Goal: Transaction & Acquisition: Purchase product/service

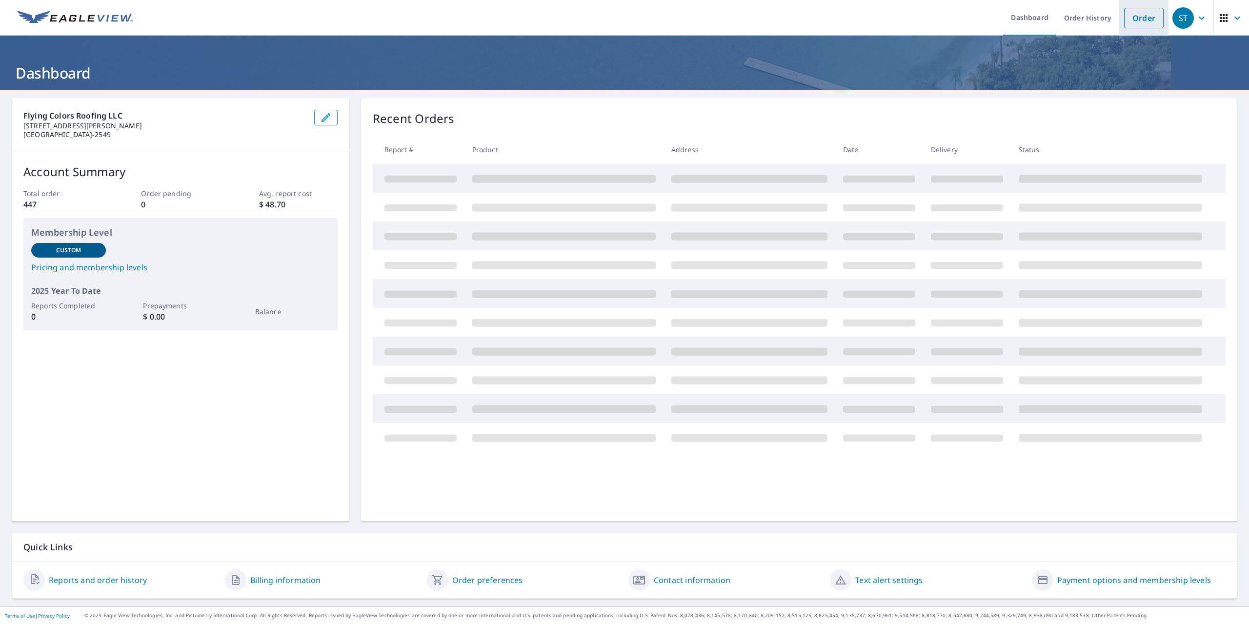
click at [1139, 23] on link "Order" at bounding box center [1144, 18] width 40 height 20
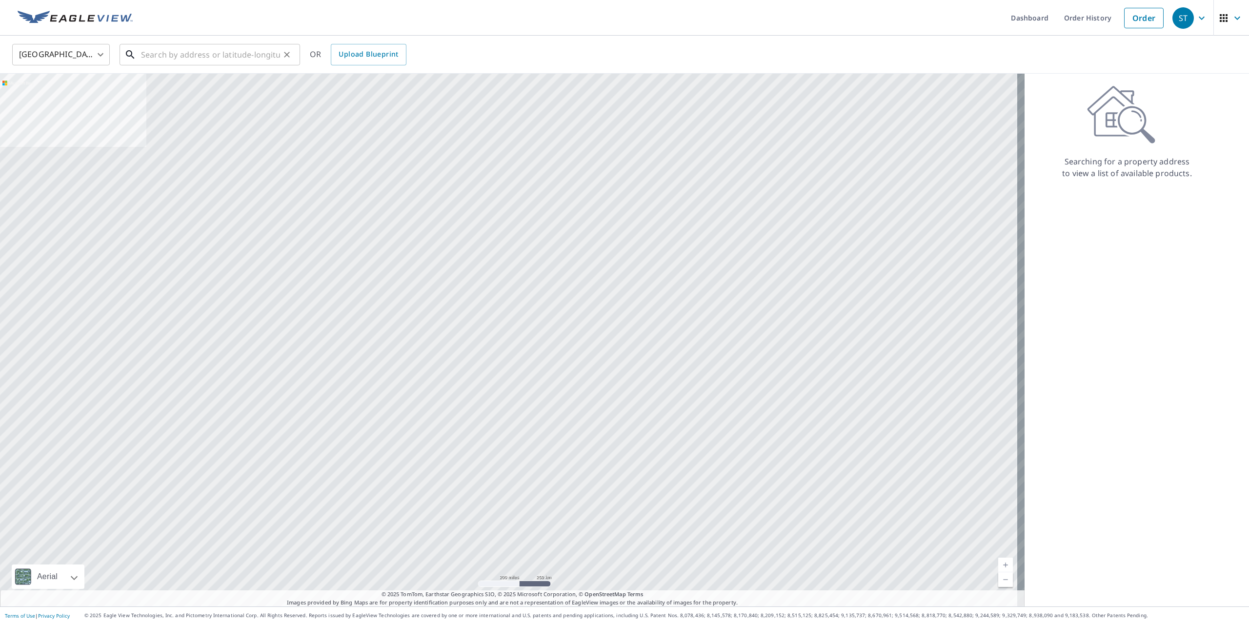
click at [171, 59] on input "text" at bounding box center [210, 54] width 139 height 27
click at [189, 84] on span "[STREET_ADDRESS]" at bounding box center [215, 83] width 153 height 12
type input "[STREET_ADDRESS]"
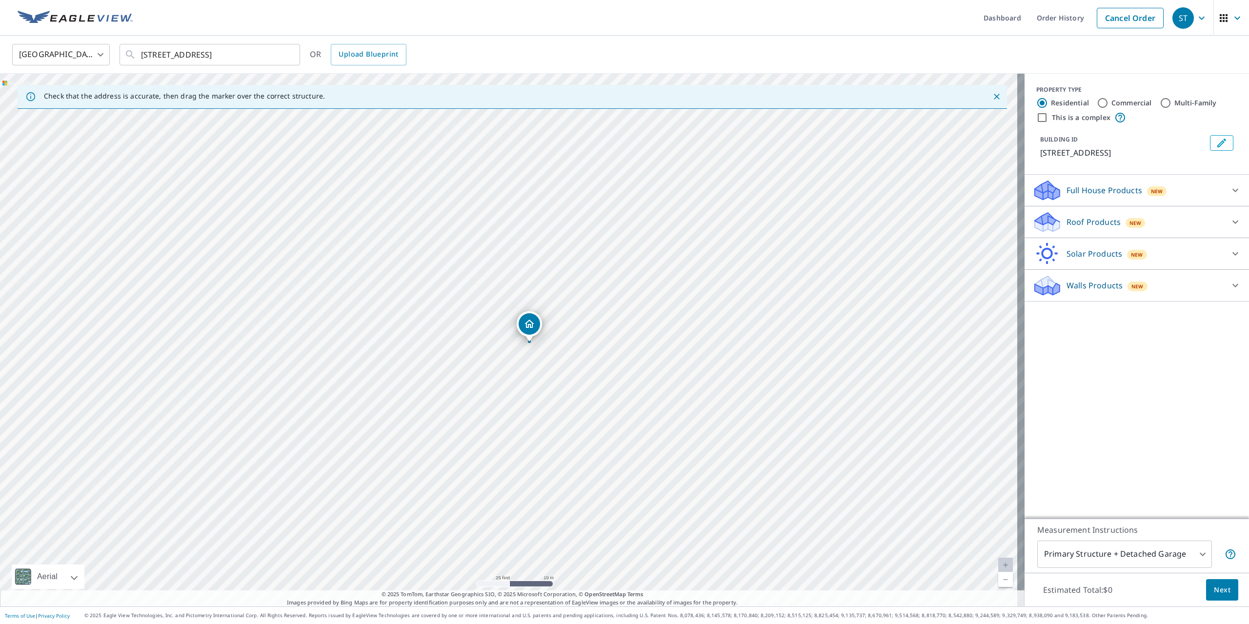
click at [1076, 220] on p "Roof Products" at bounding box center [1093, 222] width 54 height 12
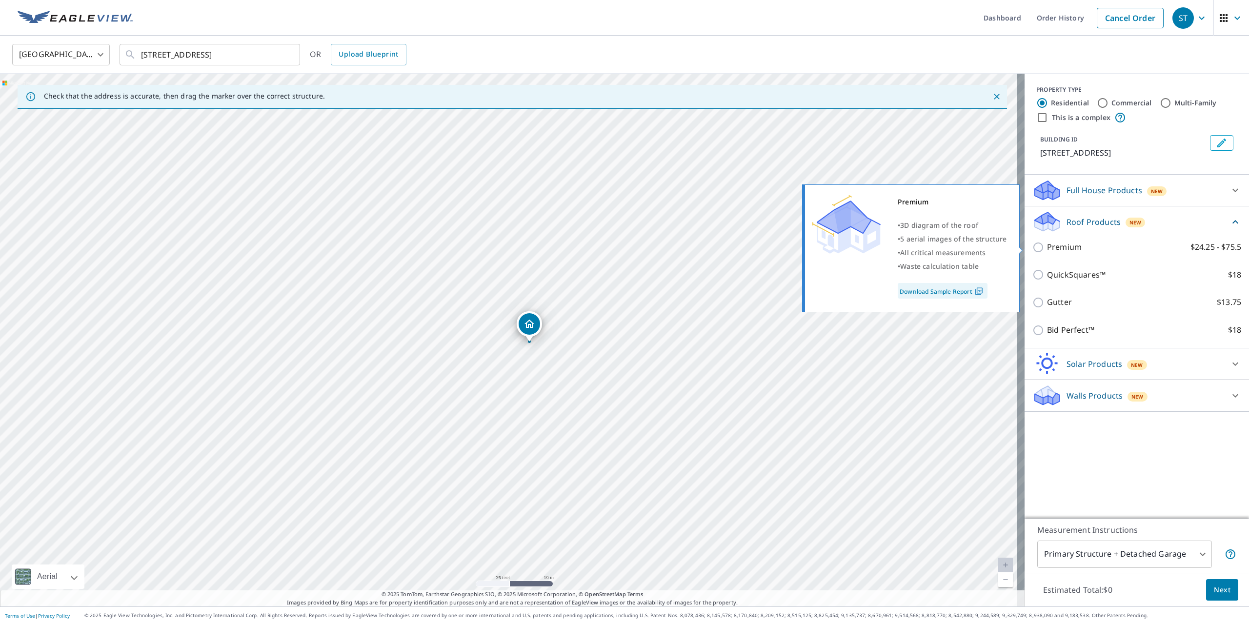
click at [1032, 246] on input "Premium $24.25 - $75.5" at bounding box center [1039, 247] width 15 height 12
checkbox input "true"
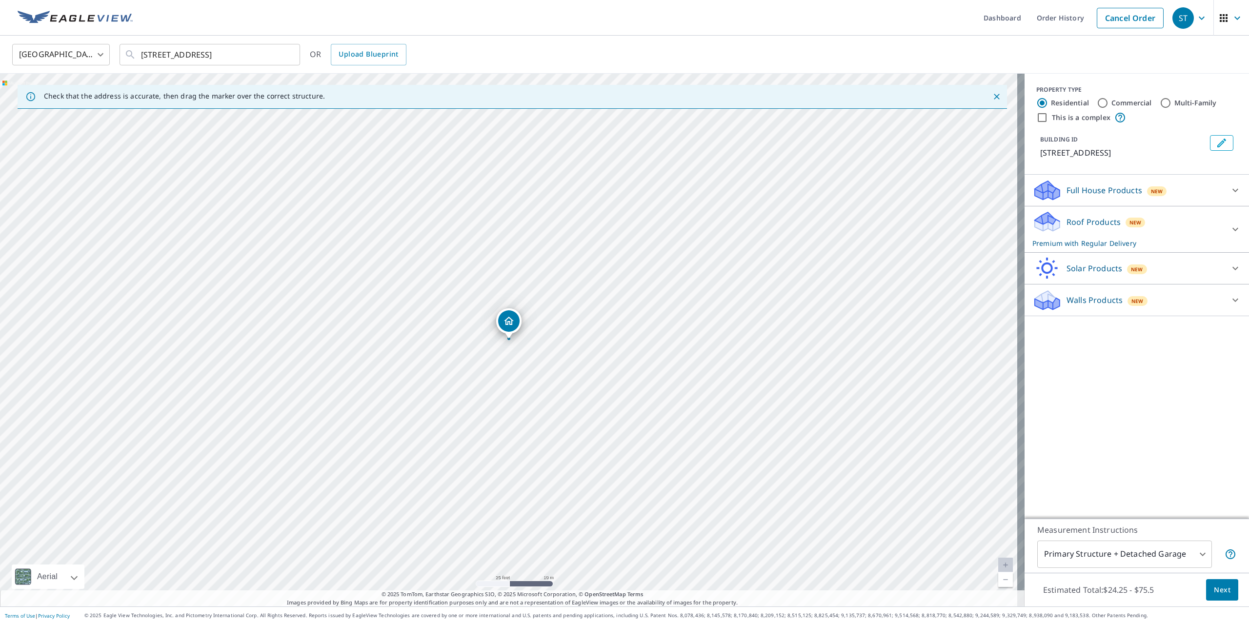
click at [1067, 197] on div "Full House Products New" at bounding box center [1127, 190] width 191 height 23
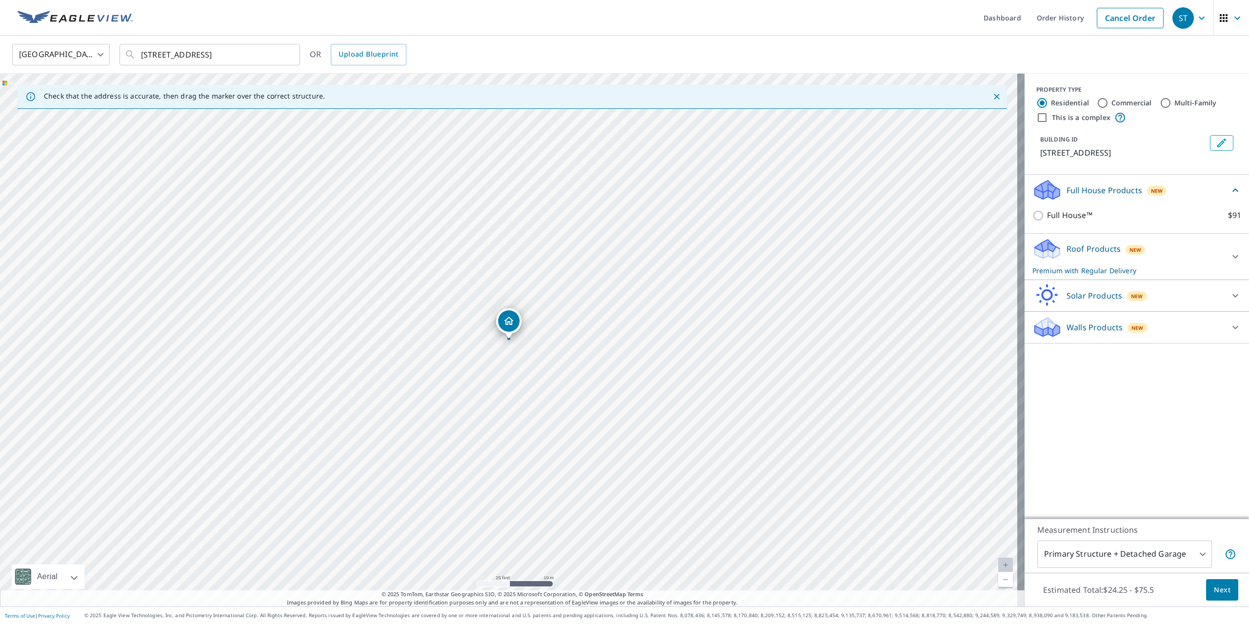
click at [1066, 249] on p "Roof Products" at bounding box center [1093, 249] width 54 height 12
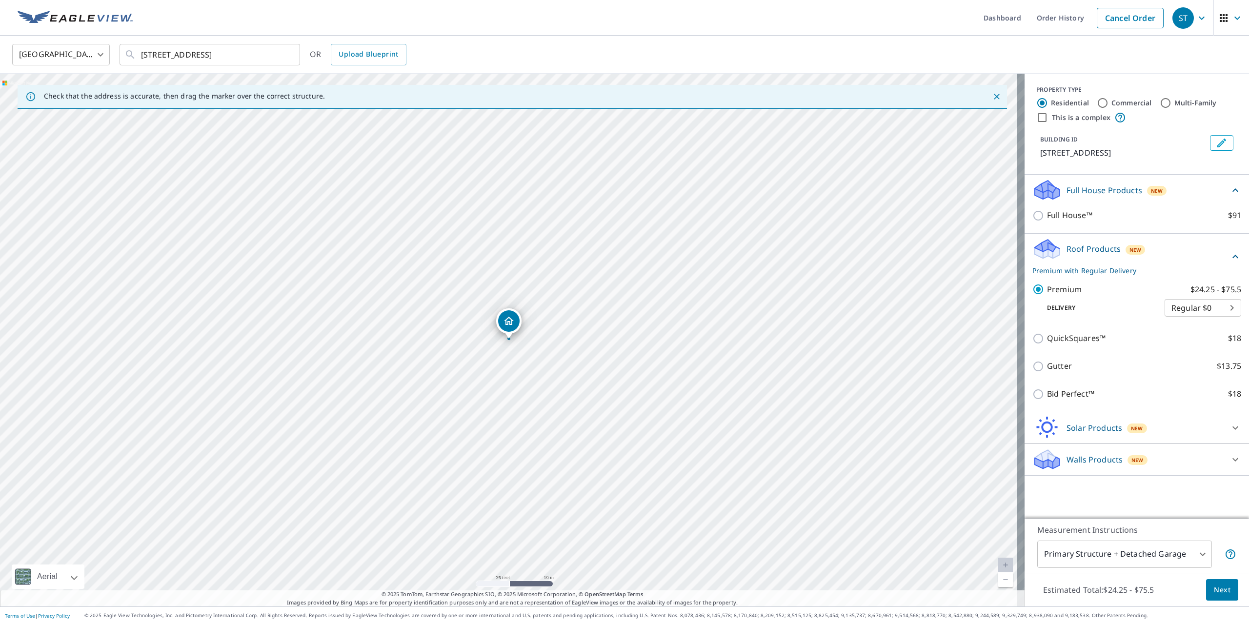
click at [1217, 594] on span "Next" at bounding box center [1221, 590] width 17 height 12
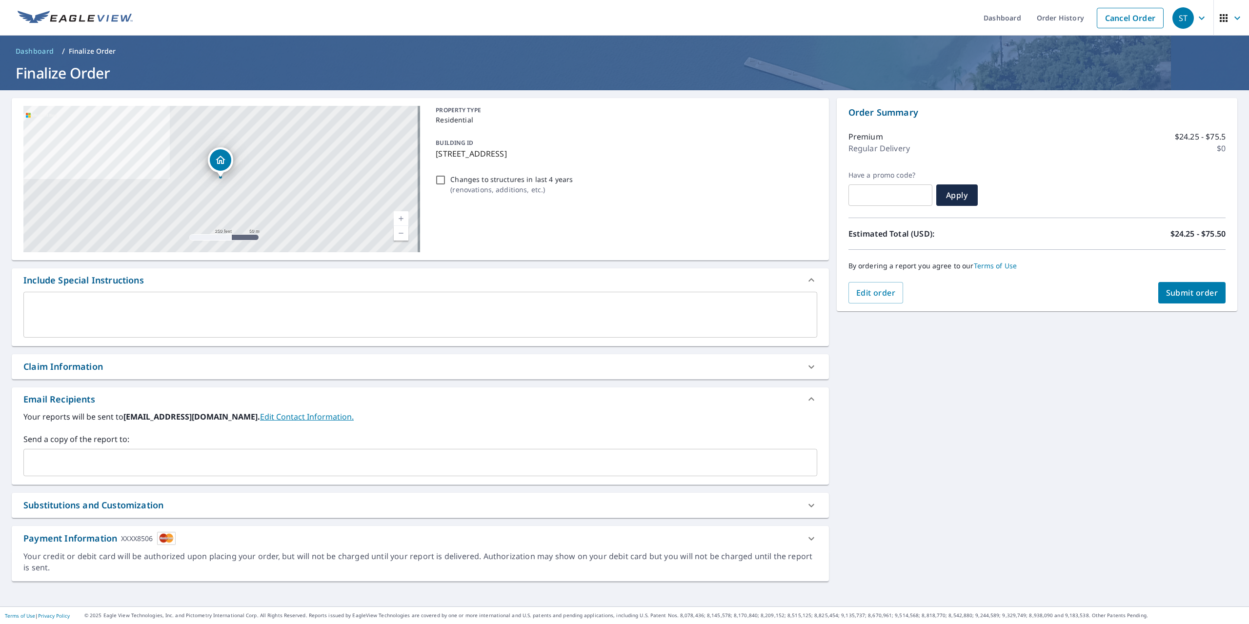
click at [1201, 292] on span "Submit order" at bounding box center [1192, 292] width 52 height 11
